Goal: Information Seeking & Learning: Learn about a topic

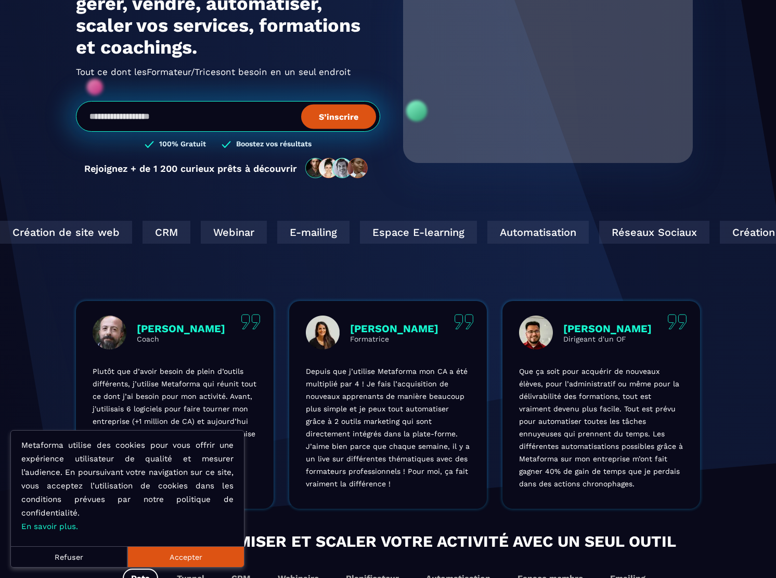
scroll to position [193, 0]
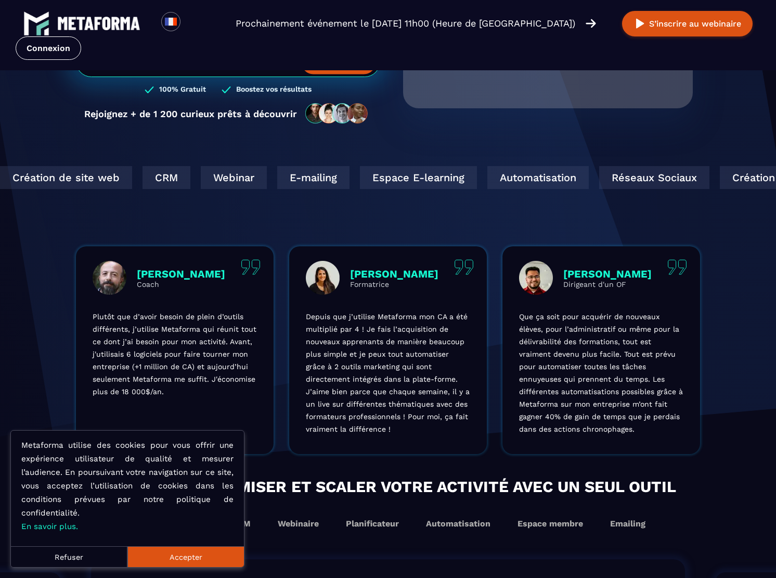
click at [188, 555] on button "Accepter" at bounding box center [185, 556] width 117 height 21
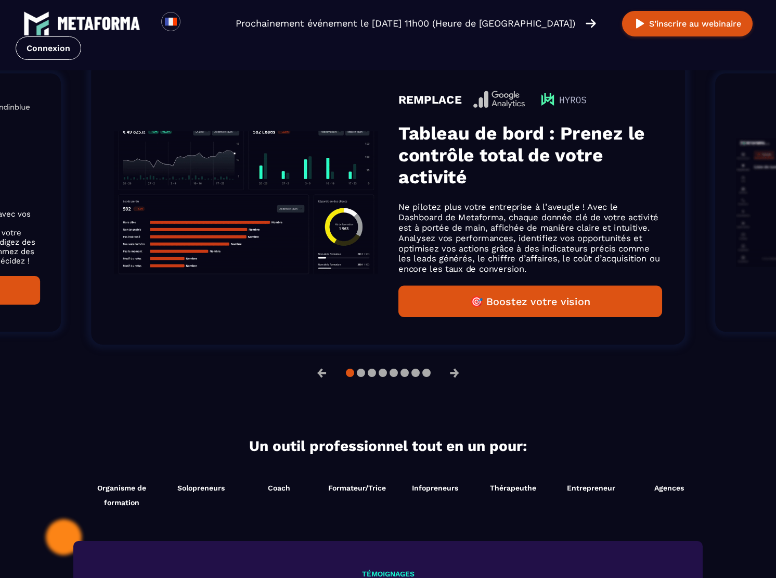
scroll to position [692, 0]
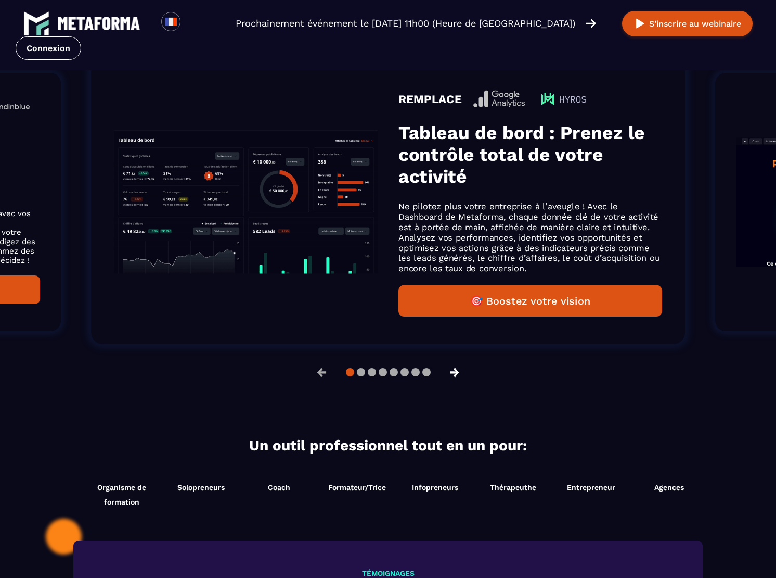
click at [461, 370] on button "→" at bounding box center [454, 372] width 27 height 25
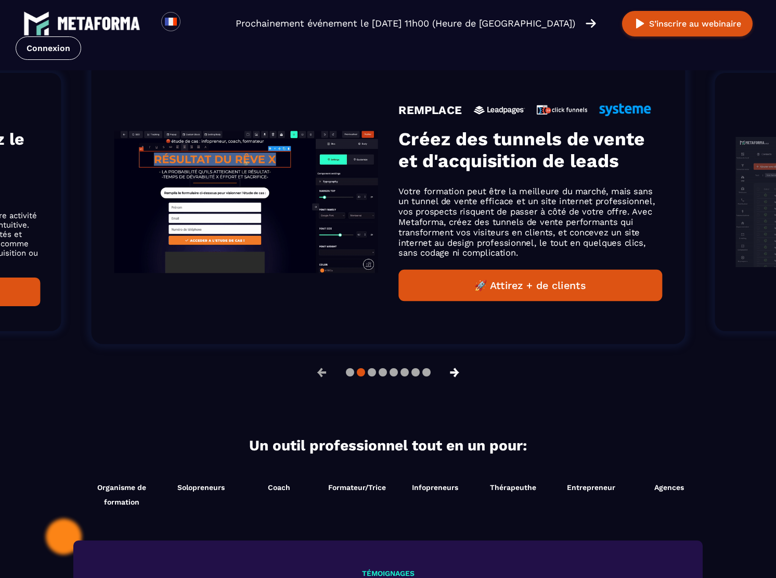
click at [461, 370] on button "→" at bounding box center [454, 372] width 27 height 25
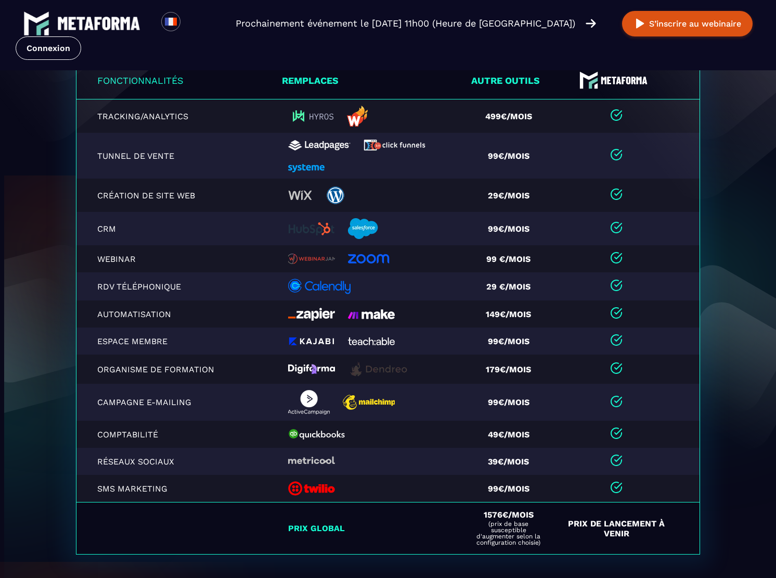
scroll to position [2122, 0]
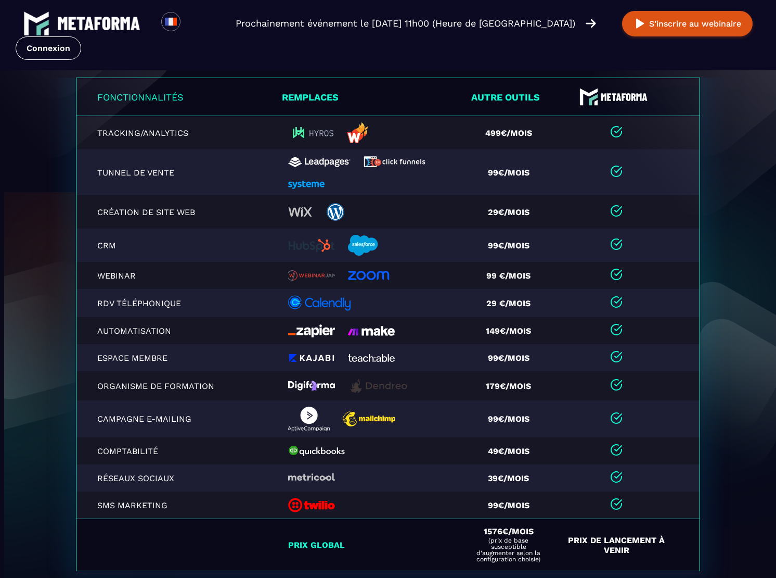
click at [66, 145] on img at bounding box center [114, 11] width 228 height 325
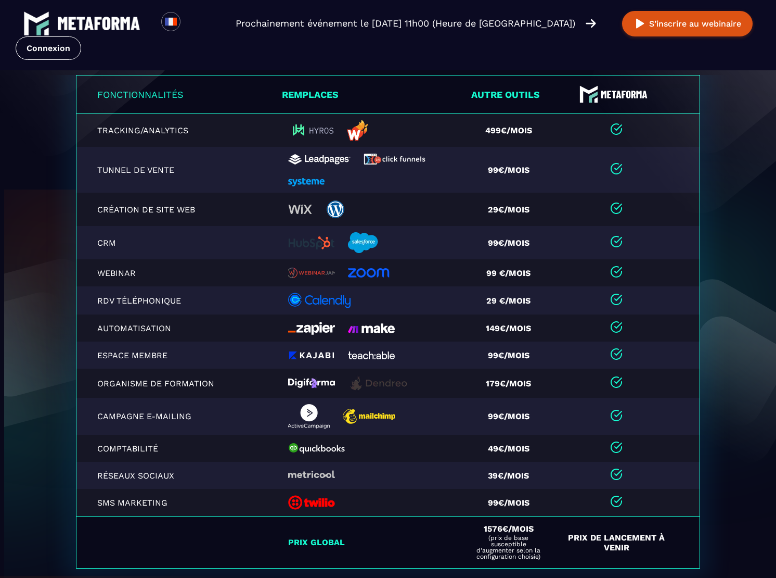
scroll to position [12, 0]
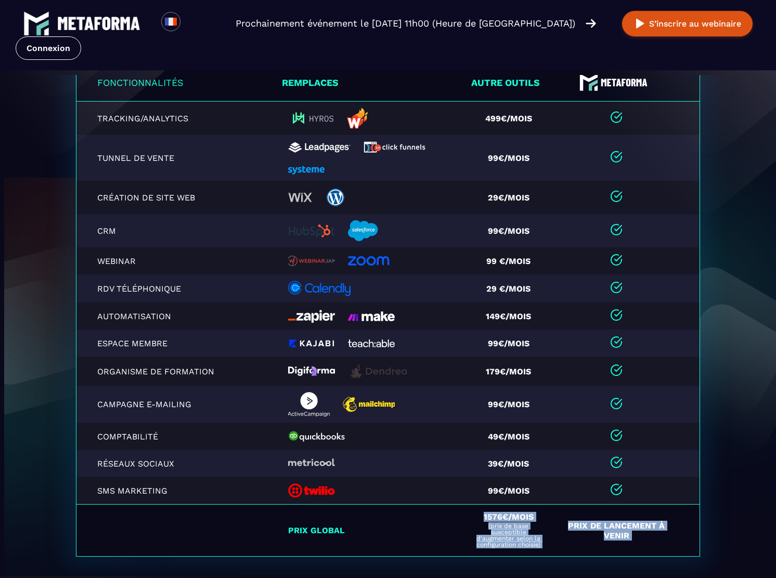
drag, startPoint x: 483, startPoint y: 518, endPoint x: 541, endPoint y: 558, distance: 70.4
click at [541, 558] on div "Fonctionnalités Remplaces Autre outils Tracking/Analytics 499€/mois Tunnel de v…" at bounding box center [388, 336] width 640 height 547
click at [544, 555] on td "1576€/mois (prix de base susceptible d'augmenter selon la configuration choisie)" at bounding box center [512, 530] width 89 height 52
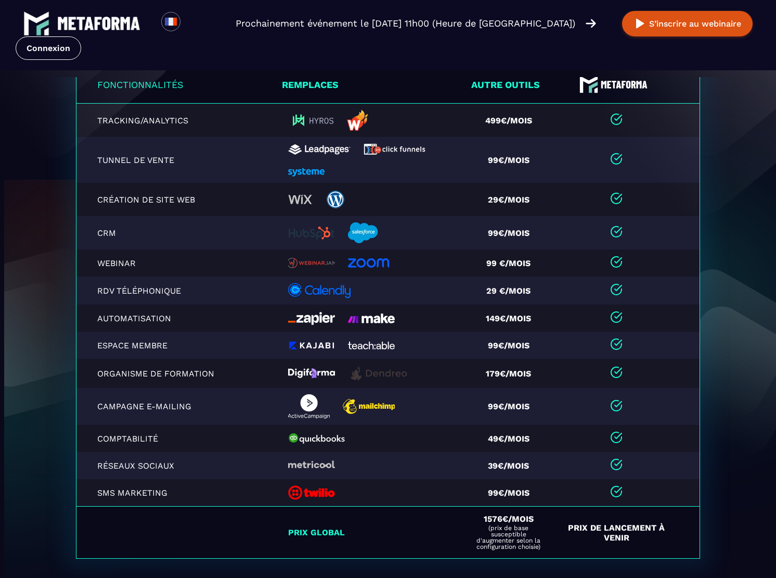
scroll to position [2106, 0]
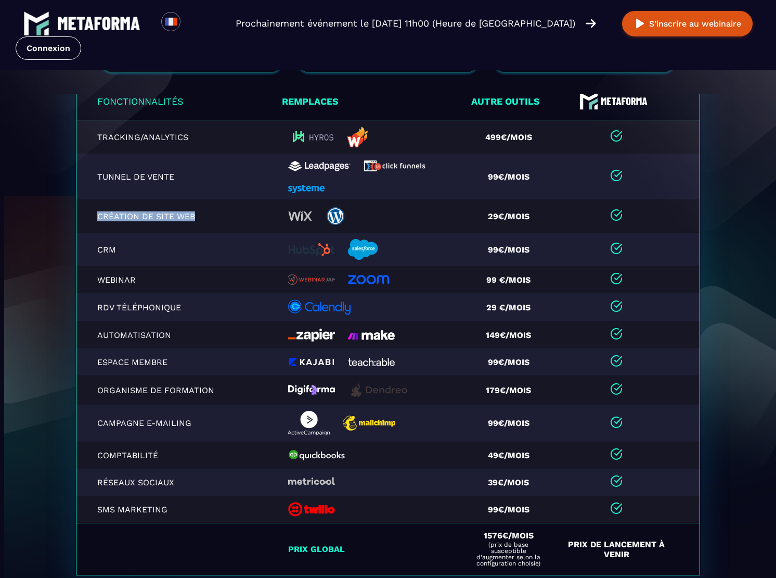
drag, startPoint x: 95, startPoint y: 216, endPoint x: 202, endPoint y: 215, distance: 107.2
click at [201, 215] on td "Création de site web" at bounding box center [179, 215] width 206 height 33
click at [228, 222] on td "Création de site web" at bounding box center [179, 215] width 206 height 33
drag, startPoint x: 102, startPoint y: 216, endPoint x: 227, endPoint y: 216, distance: 125.4
click at [227, 216] on td "Création de site web" at bounding box center [179, 215] width 206 height 33
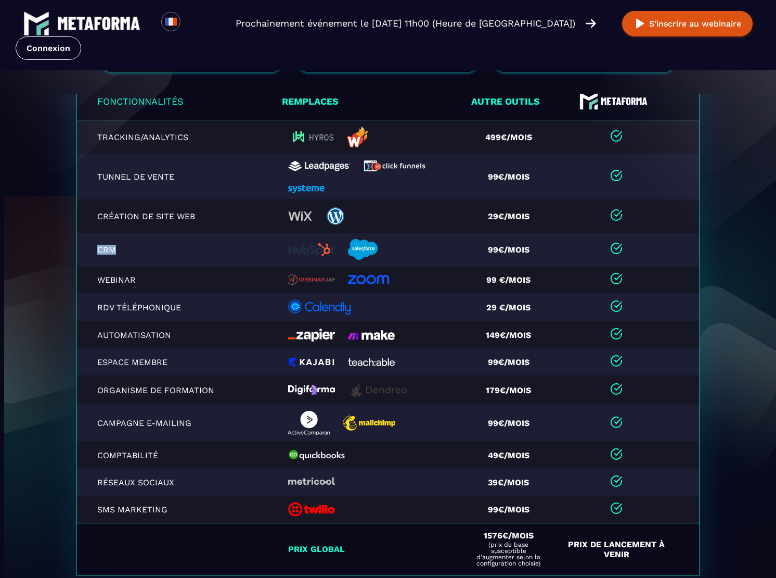
drag, startPoint x: 91, startPoint y: 251, endPoint x: 162, endPoint y: 251, distance: 71.8
click at [162, 251] on td "CRM" at bounding box center [179, 249] width 206 height 33
drag, startPoint x: 95, startPoint y: 283, endPoint x: 142, endPoint y: 283, distance: 46.8
click at [142, 283] on td "Webinar" at bounding box center [179, 279] width 206 height 27
drag, startPoint x: 92, startPoint y: 312, endPoint x: 197, endPoint y: 312, distance: 105.1
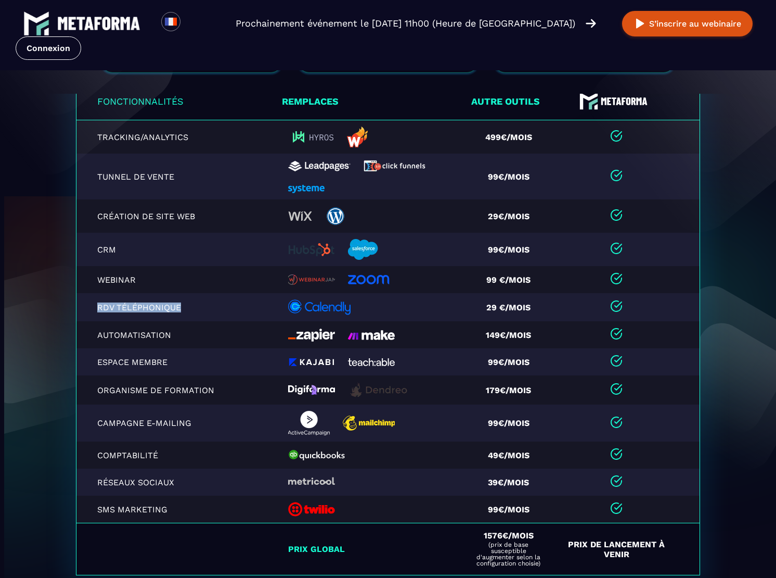
click at [197, 312] on td "RDV téléphonique" at bounding box center [179, 307] width 206 height 28
click at [197, 312] on p "RDV téléphonique" at bounding box center [155, 307] width 117 height 10
drag, startPoint x: 96, startPoint y: 337, endPoint x: 179, endPoint y: 337, distance: 82.7
click at [179, 337] on td "Automatisation" at bounding box center [179, 334] width 206 height 27
click at [179, 337] on p "Automatisation" at bounding box center [155, 335] width 117 height 10
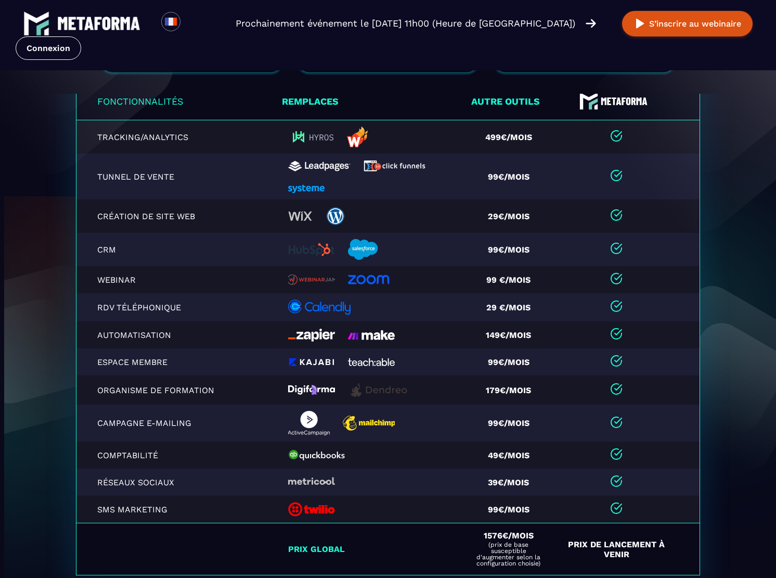
click at [107, 332] on p "Automatisation" at bounding box center [155, 335] width 117 height 10
drag, startPoint x: 96, startPoint y: 333, endPoint x: 161, endPoint y: 333, distance: 65.0
click at [161, 333] on td "Automatisation" at bounding box center [179, 334] width 206 height 27
click at [142, 363] on p "Espace Membre" at bounding box center [155, 362] width 117 height 10
drag, startPoint x: 92, startPoint y: 363, endPoint x: 169, endPoint y: 363, distance: 77.0
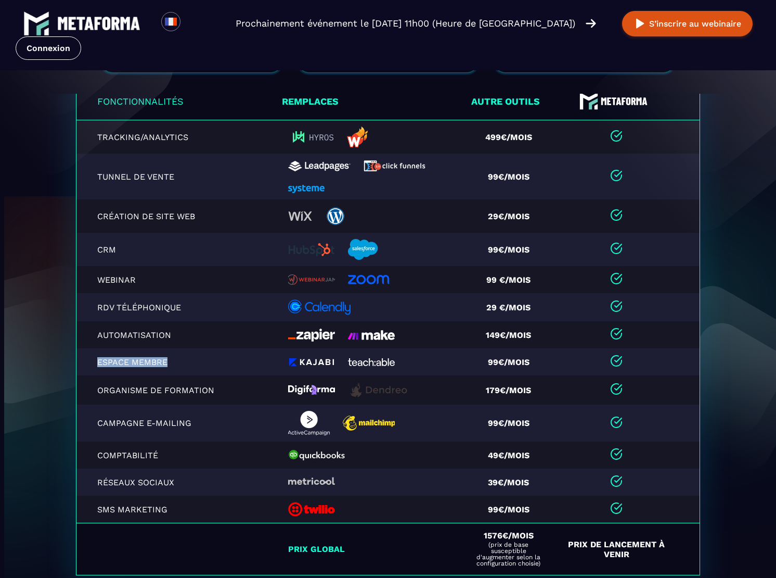
click at [169, 363] on td "Espace Membre" at bounding box center [179, 361] width 206 height 27
click at [173, 363] on p "Espace Membre" at bounding box center [155, 362] width 117 height 10
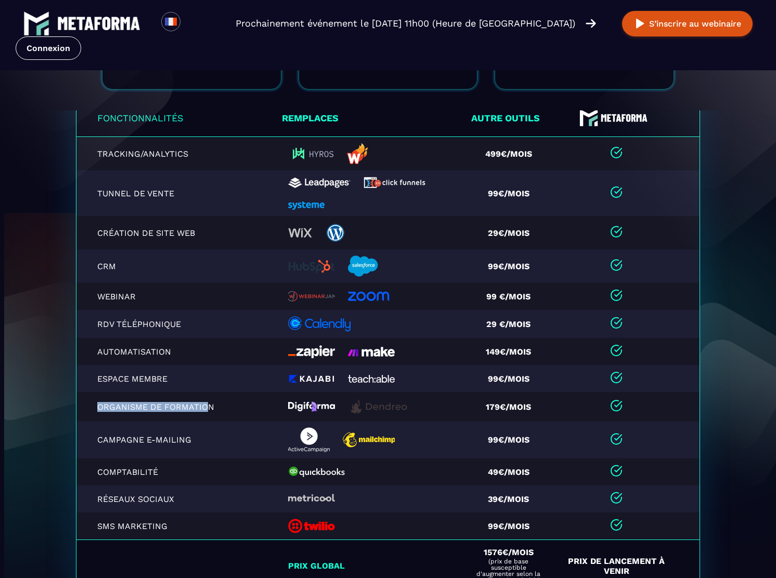
scroll to position [2123, 0]
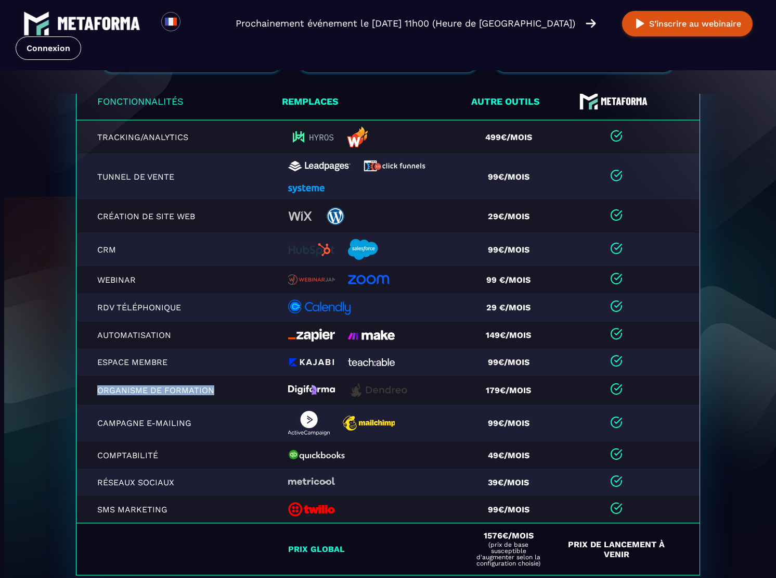
drag, startPoint x: 96, startPoint y: 389, endPoint x: 219, endPoint y: 390, distance: 122.8
click at [219, 390] on td "Organisme de formation" at bounding box center [179, 389] width 206 height 29
drag, startPoint x: 93, startPoint y: 391, endPoint x: 219, endPoint y: 391, distance: 126.4
click at [219, 391] on td "Organisme de formation" at bounding box center [179, 389] width 206 height 29
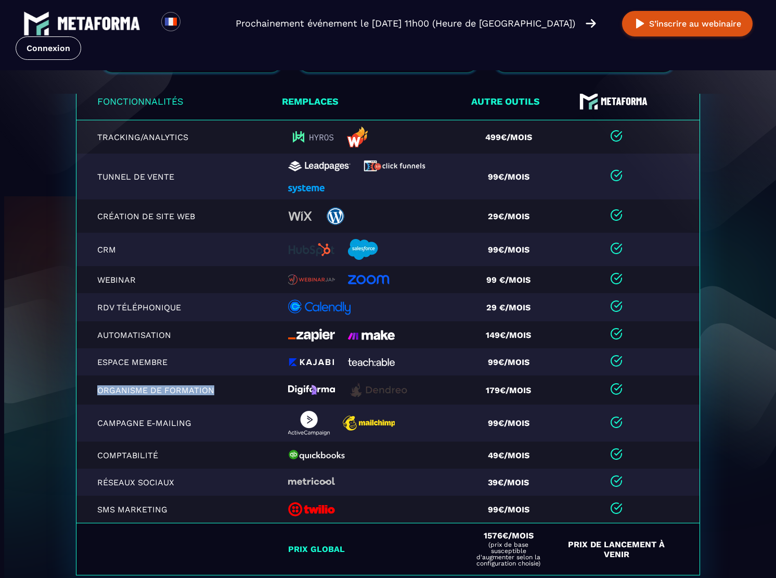
click at [206, 391] on p "Organisme de formation" at bounding box center [155, 390] width 117 height 10
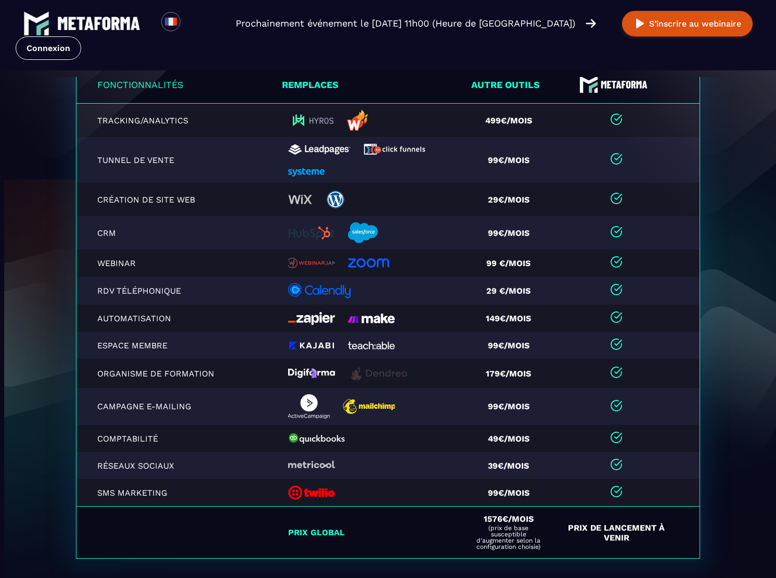
scroll to position [2106, 0]
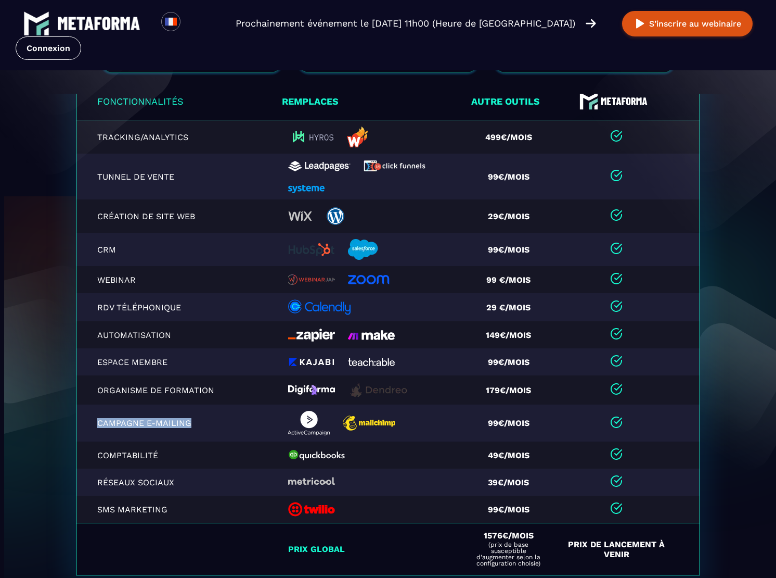
drag, startPoint x: 96, startPoint y: 420, endPoint x: 193, endPoint y: 423, distance: 97.3
click at [193, 423] on td "Campagne e-mailing" at bounding box center [179, 422] width 206 height 37
click at [190, 424] on p "Campagne e-mailing" at bounding box center [155, 423] width 117 height 10
drag, startPoint x: 102, startPoint y: 425, endPoint x: 178, endPoint y: 425, distance: 76.0
click at [178, 425] on p "Campagne e-mailing" at bounding box center [155, 423] width 117 height 10
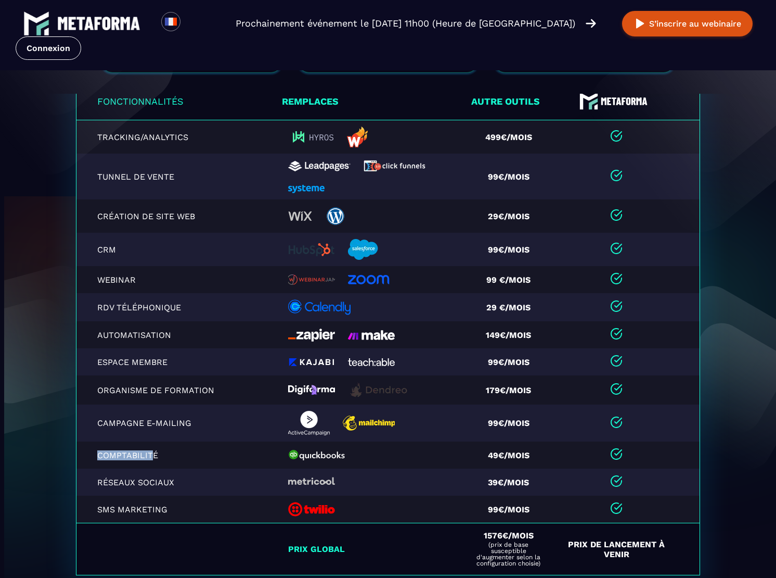
drag, startPoint x: 89, startPoint y: 459, endPoint x: 151, endPoint y: 459, distance: 61.9
click at [151, 459] on td "Comptabilité" at bounding box center [179, 454] width 206 height 27
drag, startPoint x: 100, startPoint y: 478, endPoint x: 180, endPoint y: 478, distance: 80.1
click at [179, 478] on p "Réseaux Sociaux" at bounding box center [155, 482] width 117 height 10
drag, startPoint x: 98, startPoint y: 508, endPoint x: 210, endPoint y: 508, distance: 111.3
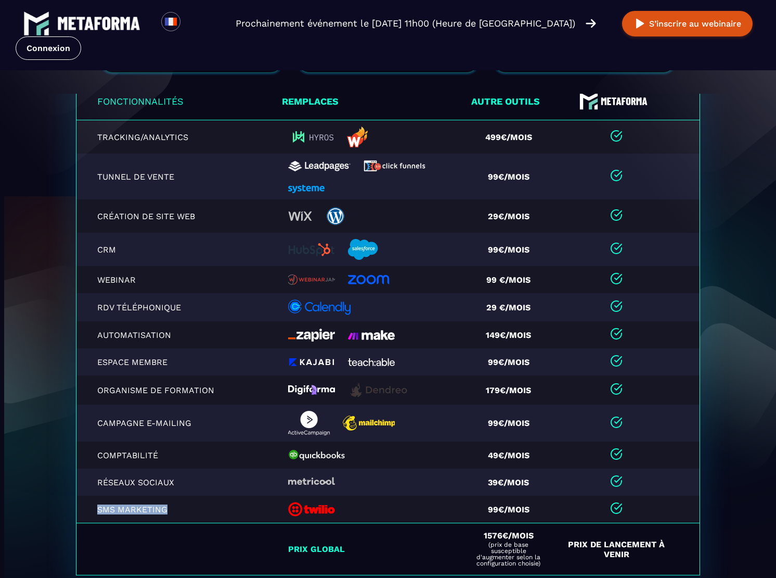
click at [210, 508] on p "SMS marketing" at bounding box center [155, 509] width 117 height 10
click at [194, 509] on p "SMS marketing" at bounding box center [155, 509] width 117 height 10
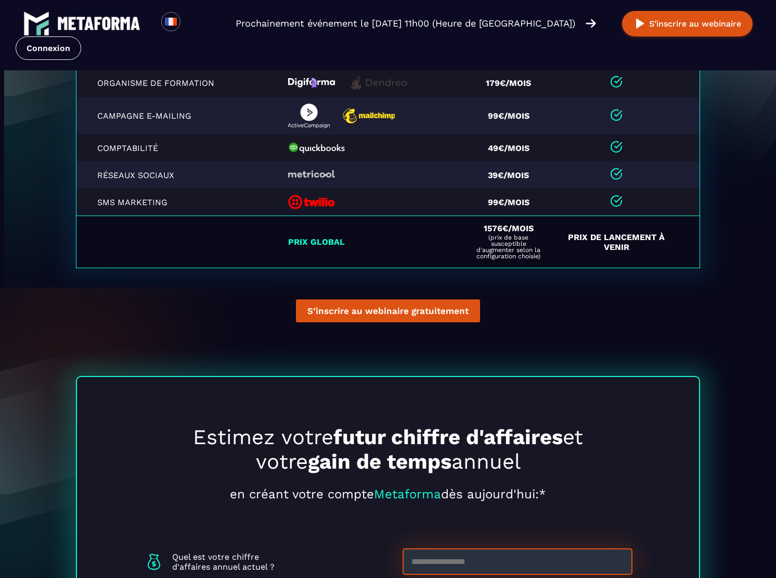
scroll to position [2419, 0]
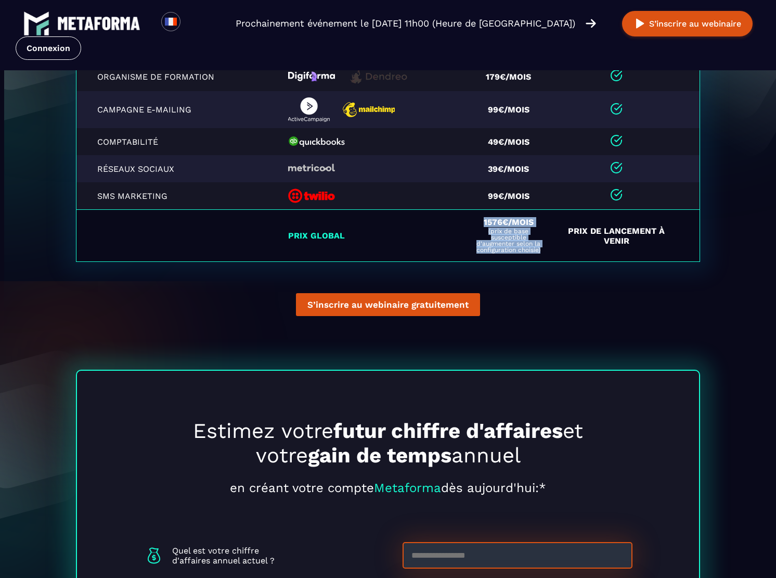
drag, startPoint x: 547, startPoint y: 253, endPoint x: 483, endPoint y: 220, distance: 71.7
click at [483, 220] on td "1576€/mois (prix de base susceptible d'augmenter selon la configuration choisie)" at bounding box center [512, 236] width 89 height 52
click at [509, 234] on span "(prix de base susceptible d'augmenter selon la configuration choisie)" at bounding box center [509, 240] width 70 height 25
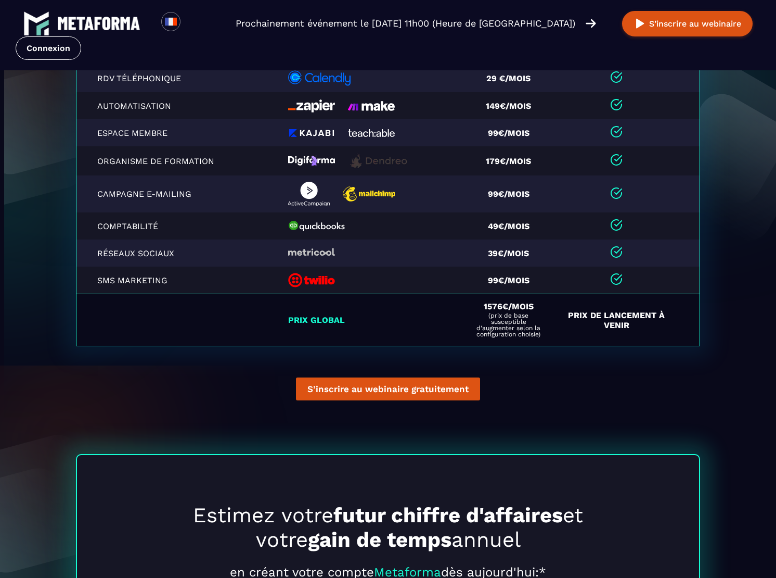
scroll to position [0, 0]
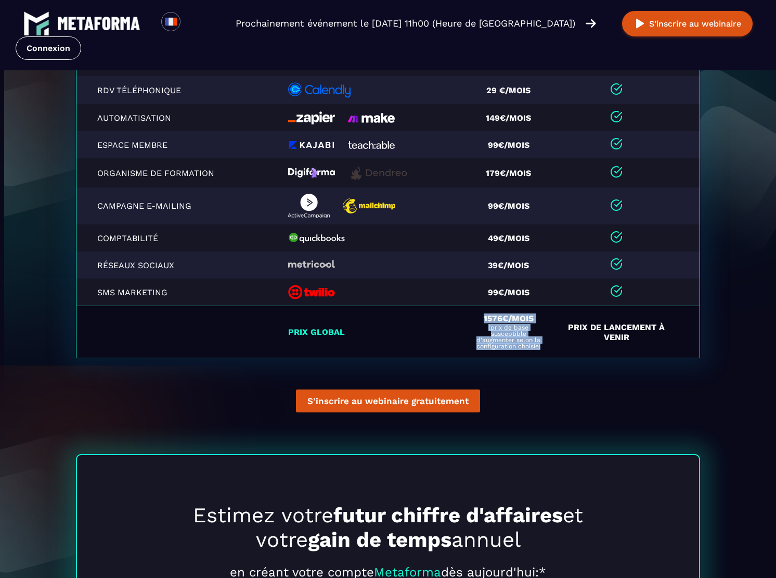
drag, startPoint x: 484, startPoint y: 315, endPoint x: 541, endPoint y: 347, distance: 65.0
click at [541, 347] on div "1576€/mois (prix de base susceptible d'augmenter selon la configuration choisie)" at bounding box center [509, 331] width 70 height 35
click at [541, 347] on span "(prix de base susceptible d'augmenter selon la configuration choisie)" at bounding box center [509, 336] width 70 height 25
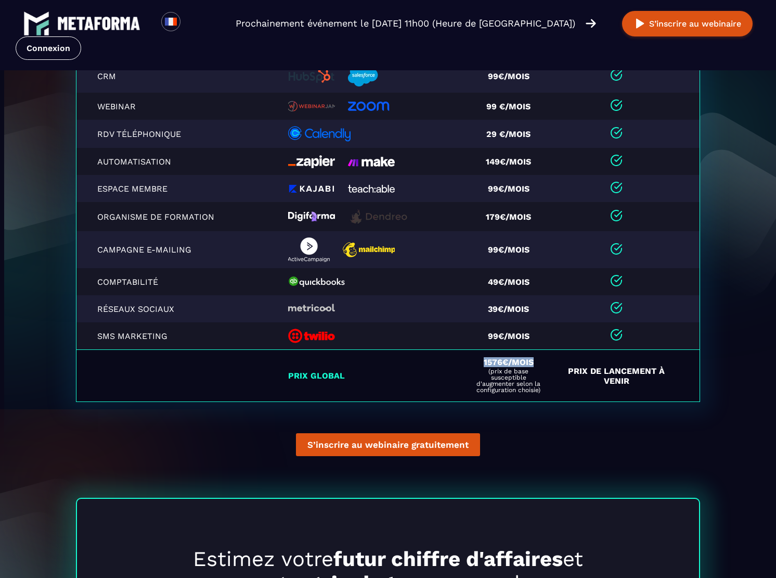
drag, startPoint x: 481, startPoint y: 364, endPoint x: 537, endPoint y: 364, distance: 55.7
click at [537, 364] on div "1576€/mois (prix de base susceptible d'augmenter selon la configuration choisie)" at bounding box center [509, 375] width 70 height 35
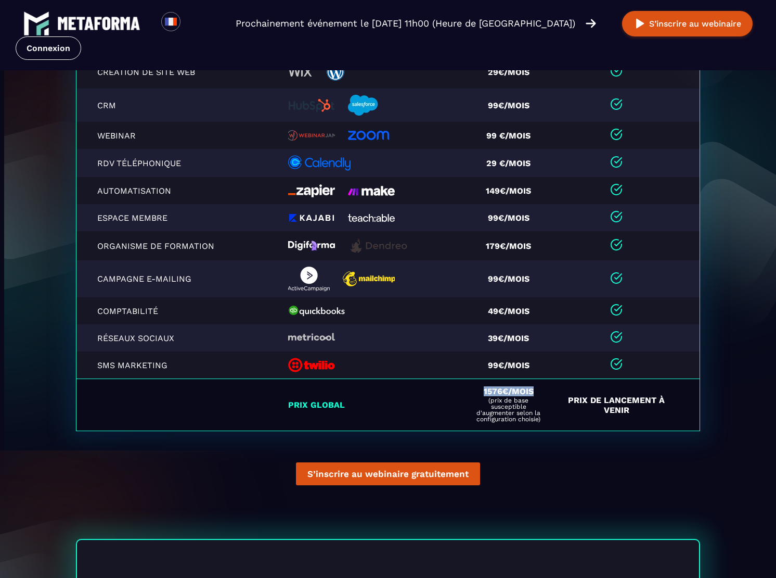
scroll to position [2234, 0]
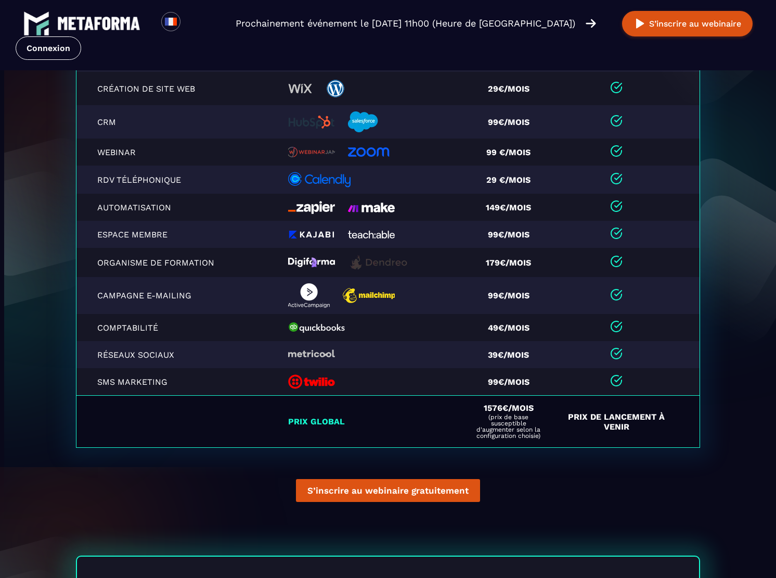
click at [627, 426] on td "Prix de Lancement à venir" at bounding box center [628, 421] width 143 height 52
drag, startPoint x: 574, startPoint y: 415, endPoint x: 646, endPoint y: 429, distance: 73.7
click at [646, 429] on td "Prix de Lancement à venir" at bounding box center [628, 421] width 143 height 52
click at [629, 429] on td "Prix de Lancement à venir" at bounding box center [628, 421] width 143 height 52
drag, startPoint x: 638, startPoint y: 429, endPoint x: 579, endPoint y: 411, distance: 62.2
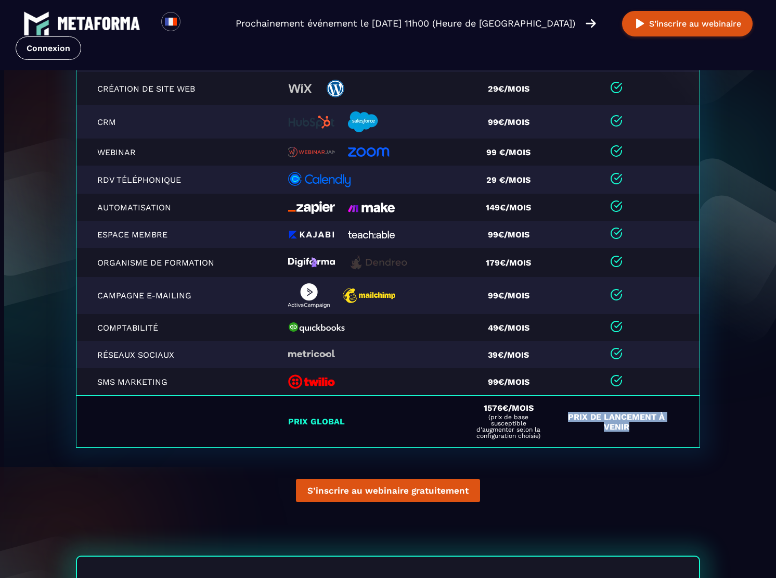
click at [579, 411] on td "Prix de Lancement à venir" at bounding box center [628, 421] width 143 height 52
click at [490, 422] on span "(prix de base susceptible d'augmenter selon la configuration choisie)" at bounding box center [509, 426] width 70 height 25
drag, startPoint x: 481, startPoint y: 406, endPoint x: 546, endPoint y: 440, distance: 74.0
click at [546, 440] on td "1576€/mois (prix de base susceptible d'augmenter selon la configuration choisie)" at bounding box center [512, 421] width 89 height 52
click at [554, 440] on td "1576€/mois (prix de base susceptible d'augmenter selon la configuration choisie)" at bounding box center [512, 421] width 89 height 52
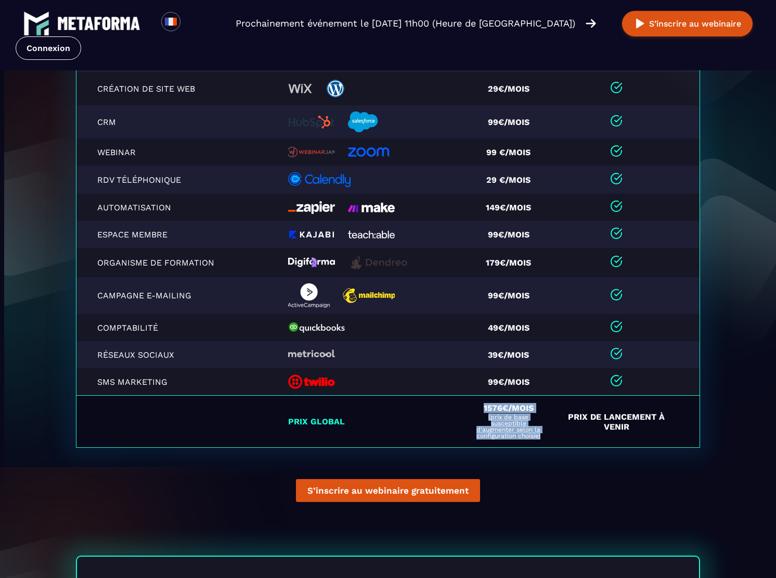
drag, startPoint x: 481, startPoint y: 411, endPoint x: 555, endPoint y: 434, distance: 77.5
click at [554, 434] on td "1576€/mois (prix de base susceptible d'augmenter selon la configuration choisie)" at bounding box center [512, 421] width 89 height 52
drag, startPoint x: 565, startPoint y: 420, endPoint x: 668, endPoint y: 432, distance: 103.7
click at [668, 432] on td "Prix de Lancement à venir" at bounding box center [628, 421] width 143 height 52
click at [631, 473] on div "Fonctionnalités Remplaces Autre outils Tracking/Analytics 499€/mois Tunnel de v…" at bounding box center [388, 227] width 640 height 547
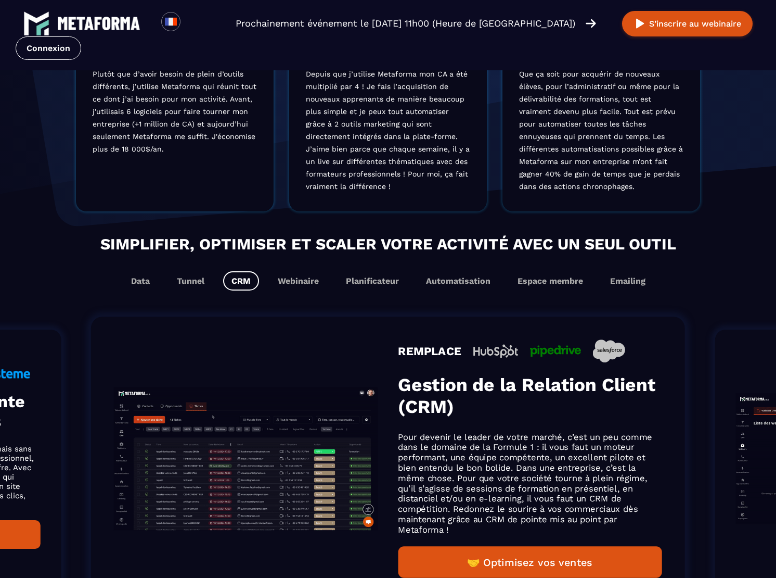
scroll to position [0, 0]
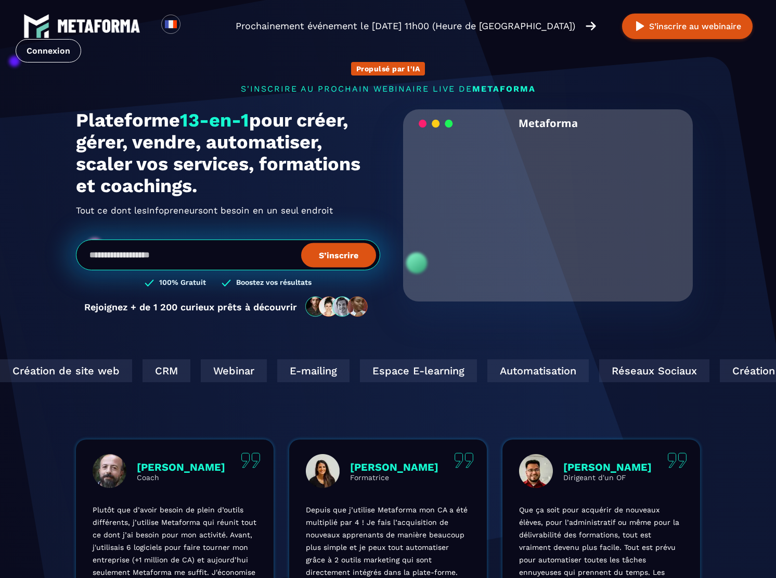
drag, startPoint x: 84, startPoint y: 117, endPoint x: 267, endPoint y: 186, distance: 196.3
click at [267, 186] on h1 "Plateforme 13-en-1 pour créer, gérer, vendre, automatiser, scaler vos services,…" at bounding box center [228, 152] width 304 height 87
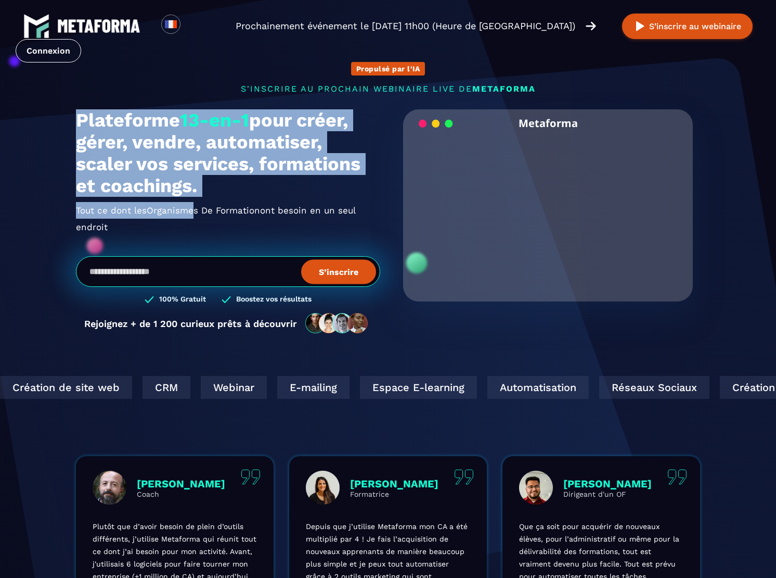
drag, startPoint x: 76, startPoint y: 121, endPoint x: 207, endPoint y: 193, distance: 148.8
click at [195, 206] on div "Plateforme 13-en-1 pour créer, gérer, vendre, automatiser, scaler vos services,…" at bounding box center [228, 172] width 304 height 126
click at [215, 184] on h1 "Plateforme 13-en-1 pour créer, gérer, vendre, automatiser, scaler vos services,…" at bounding box center [228, 152] width 304 height 87
drag, startPoint x: 83, startPoint y: 118, endPoint x: 211, endPoint y: 186, distance: 145.3
click at [211, 186] on div "Propulsé par l'IA s'inscrire au prochain webinaire live de METAFORMA Prochainem…" at bounding box center [388, 193] width 645 height 304
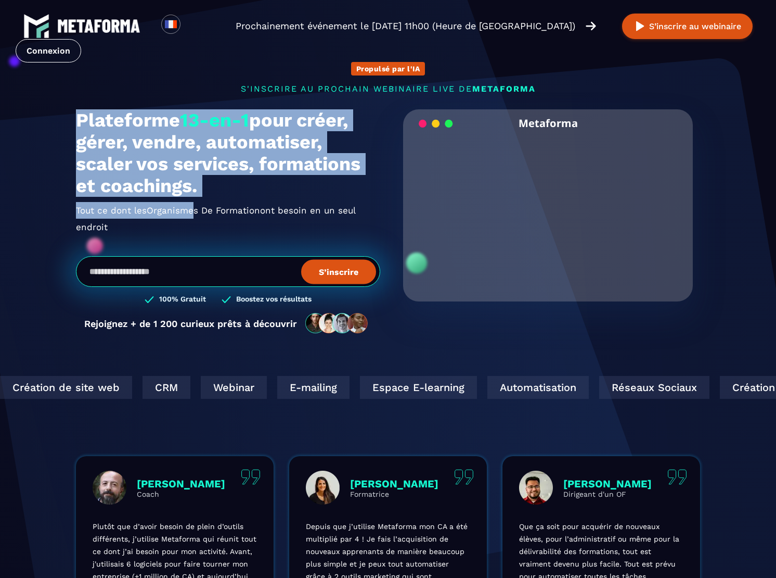
click at [211, 186] on h1 "Plateforme 13-en-1 pour créer, gérer, vendre, automatiser, scaler vos services,…" at bounding box center [228, 152] width 304 height 87
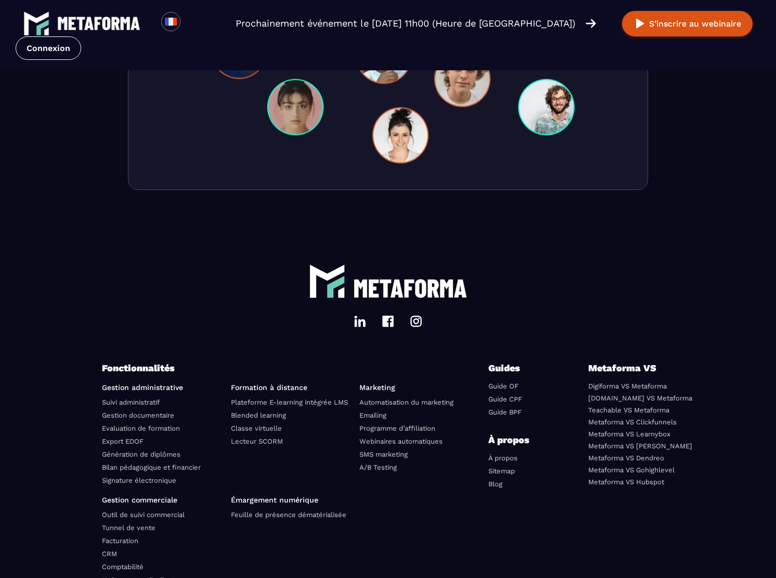
scroll to position [3495, 0]
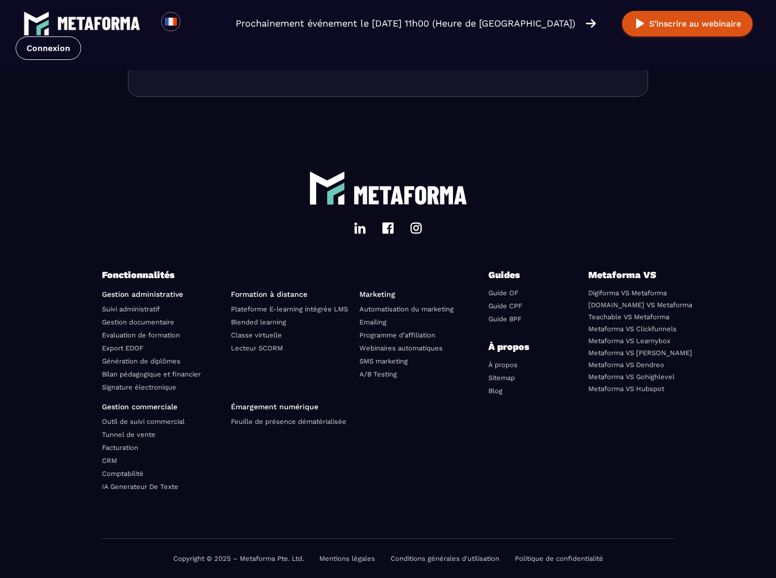
click at [355, 465] on div "Gestion administrative Suivi administratif Gestion documentaire Evaluation de f…" at bounding box center [295, 396] width 387 height 212
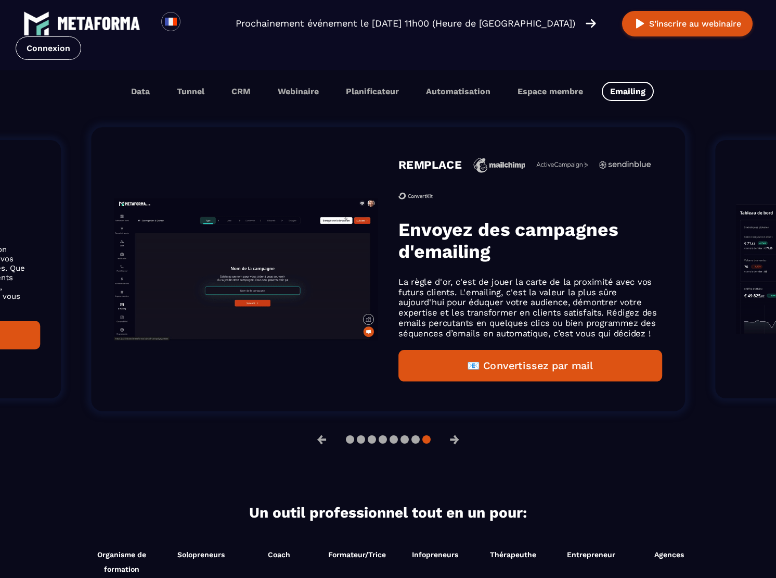
scroll to position [614, 0]
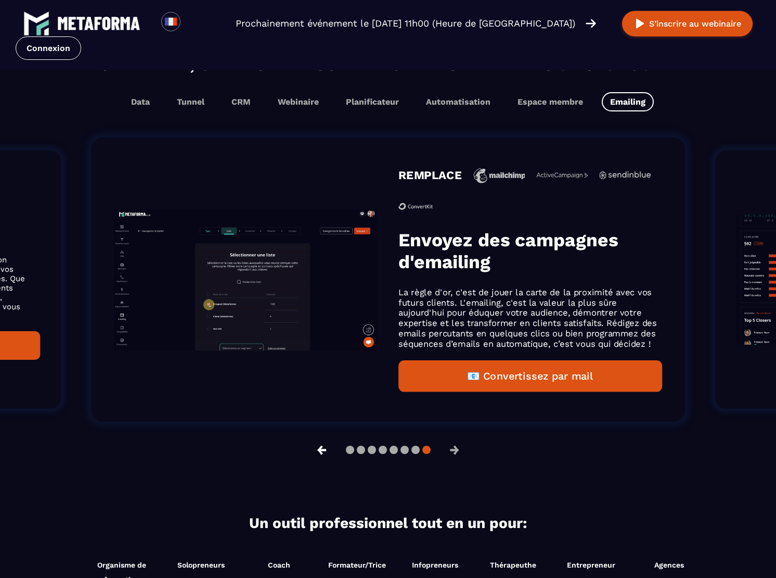
click at [327, 454] on button "←" at bounding box center [322, 449] width 27 height 25
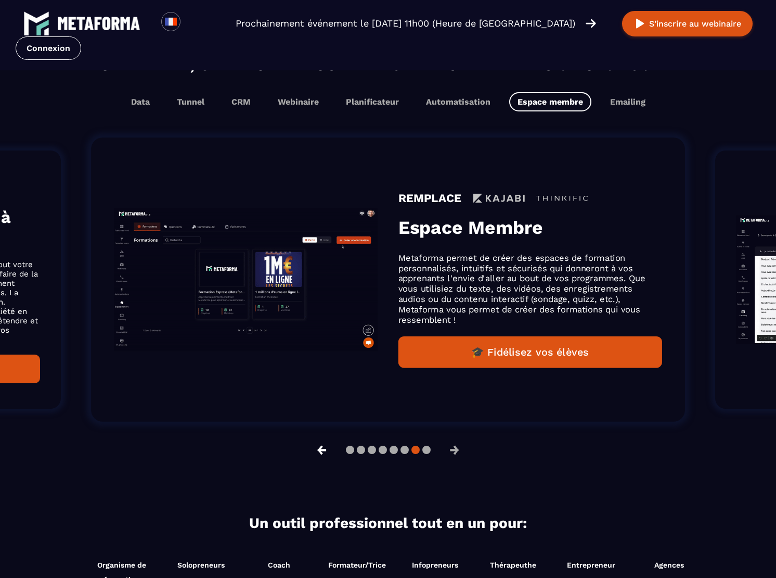
click at [327, 454] on button "←" at bounding box center [322, 449] width 27 height 25
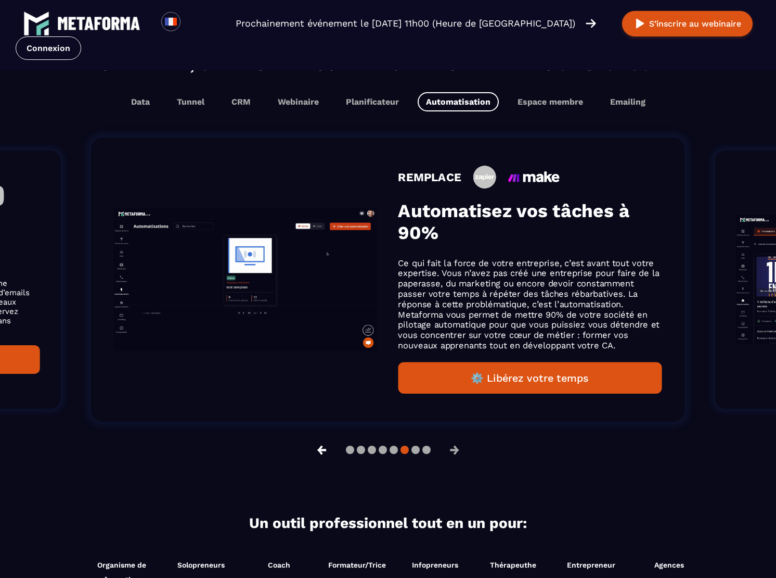
click at [327, 454] on button "←" at bounding box center [322, 449] width 27 height 25
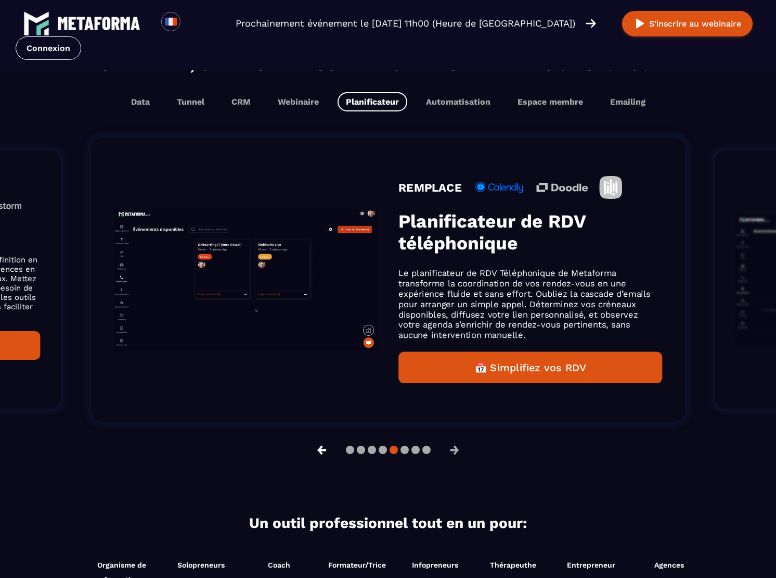
click at [327, 454] on button "←" at bounding box center [322, 449] width 27 height 25
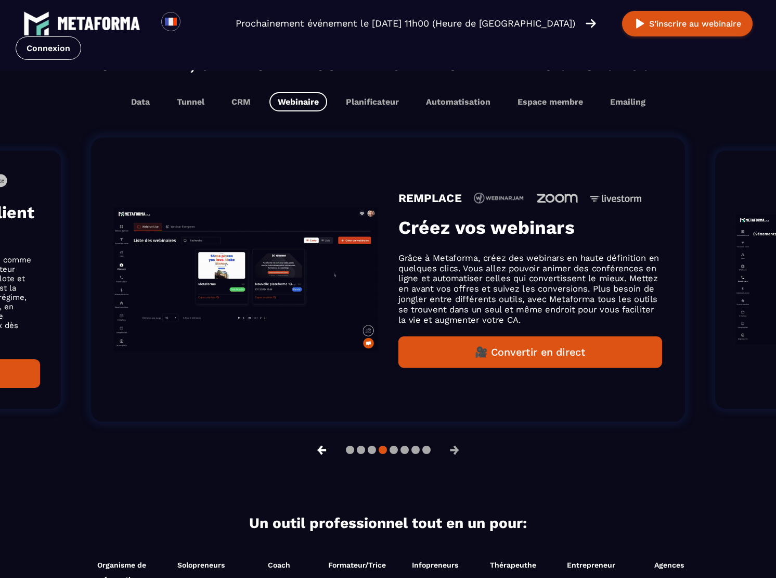
click at [327, 454] on button "←" at bounding box center [322, 449] width 27 height 25
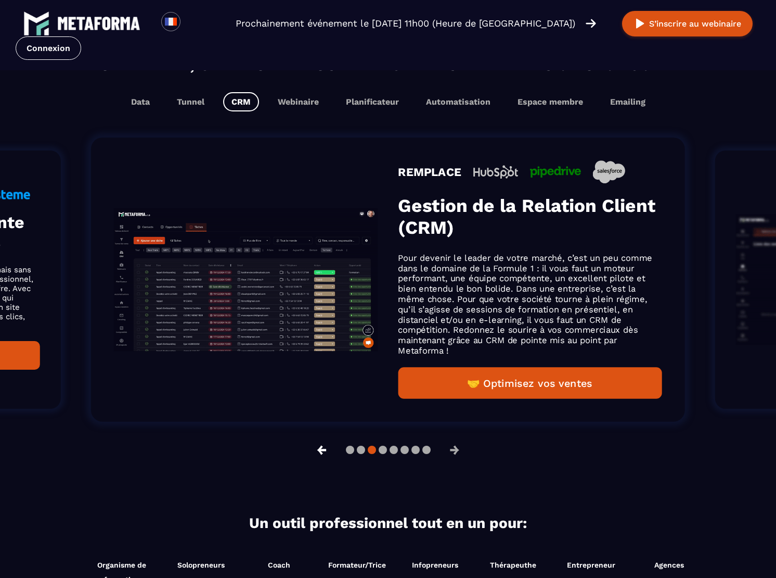
click at [327, 454] on button "←" at bounding box center [322, 449] width 27 height 25
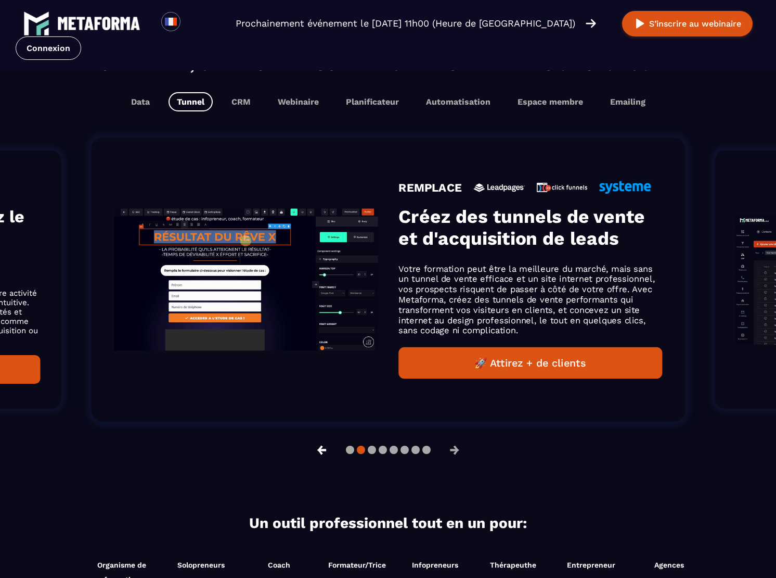
scroll to position [624, 0]
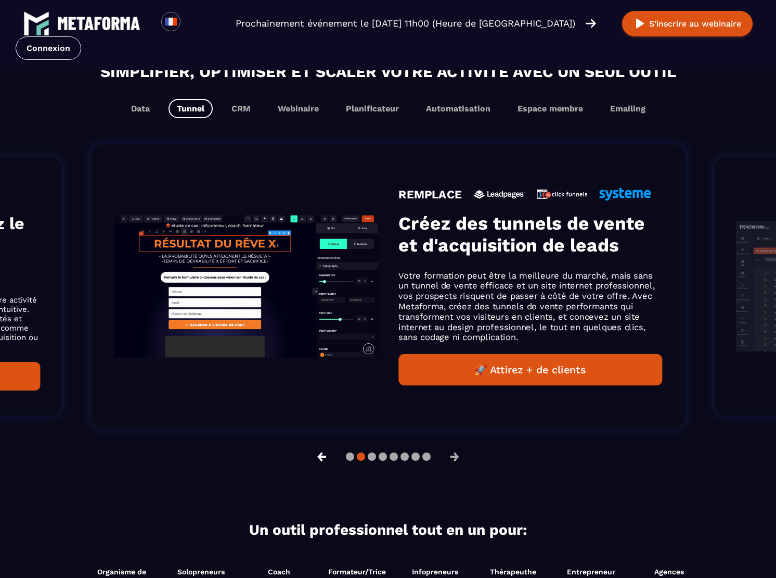
click at [325, 454] on button "←" at bounding box center [322, 456] width 27 height 25
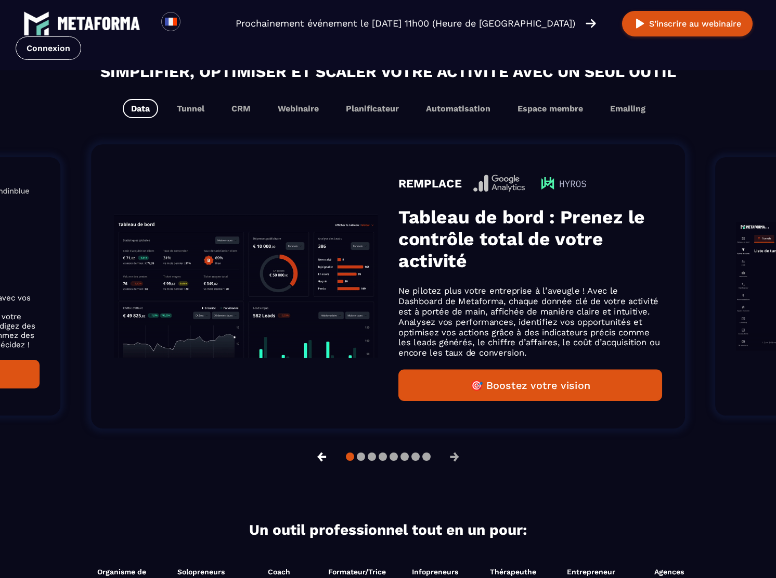
click at [325, 454] on button "←" at bounding box center [322, 456] width 27 height 25
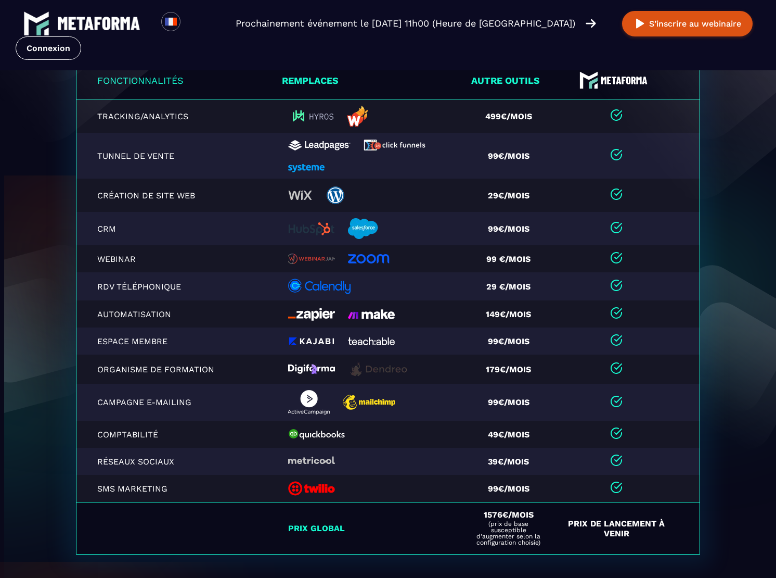
scroll to position [2122, 0]
